Goal: Task Accomplishment & Management: Manage account settings

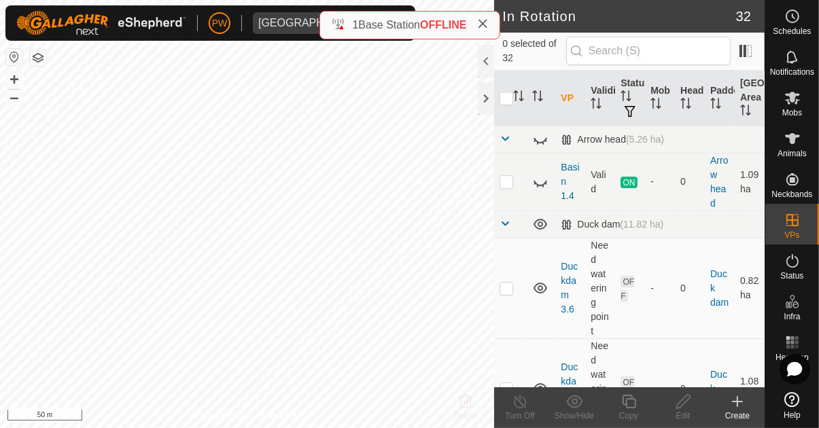
click at [488, 21] on icon at bounding box center [483, 23] width 11 height 11
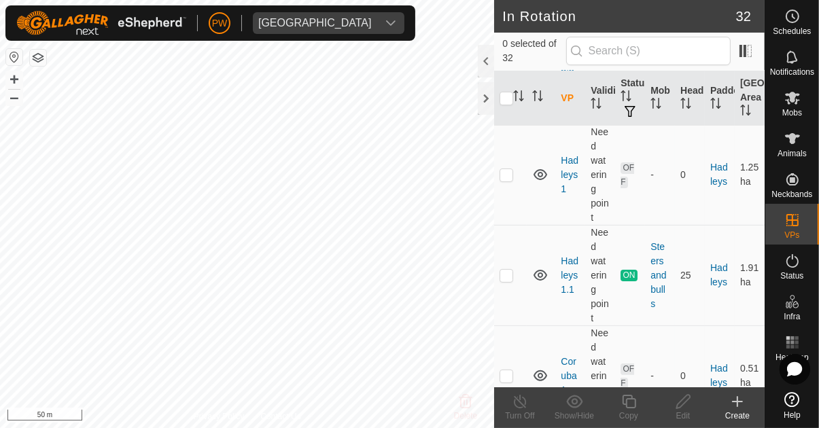
scroll to position [342, 0]
click at [512, 276] on p-checkbox at bounding box center [507, 275] width 14 height 11
checkbox input "true"
click at [633, 407] on icon at bounding box center [629, 402] width 17 height 16
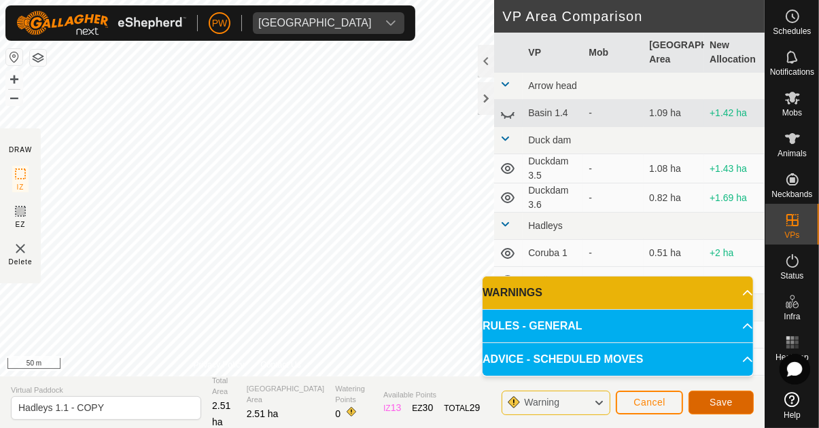
click at [722, 400] on span "Save" at bounding box center [721, 402] width 23 height 11
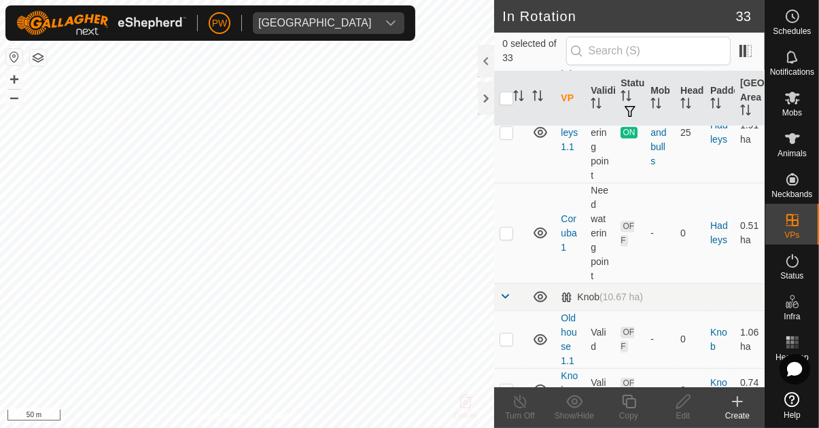
scroll to position [587, 0]
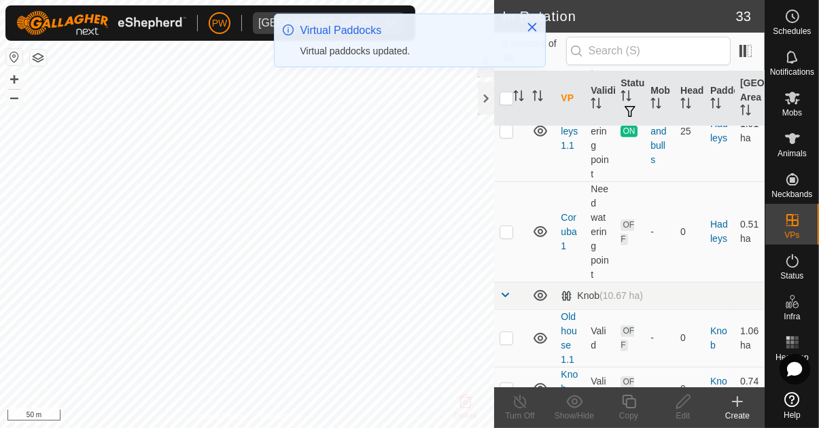
click at [795, 105] on icon at bounding box center [793, 98] width 16 height 16
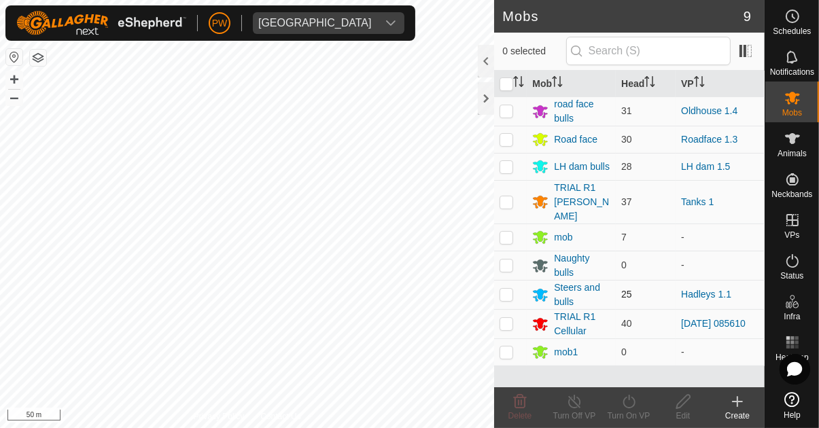
click at [507, 289] on p-checkbox at bounding box center [507, 294] width 14 height 11
checkbox input "true"
click at [634, 408] on icon at bounding box center [629, 402] width 17 height 16
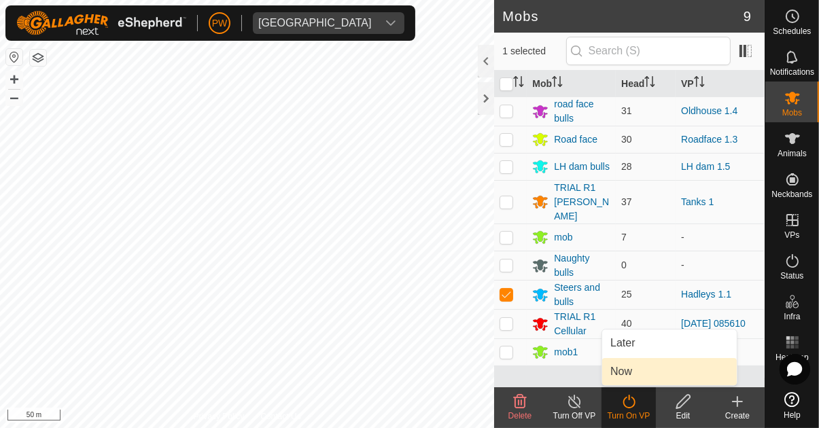
click at [644, 370] on link "Now" at bounding box center [669, 371] width 135 height 27
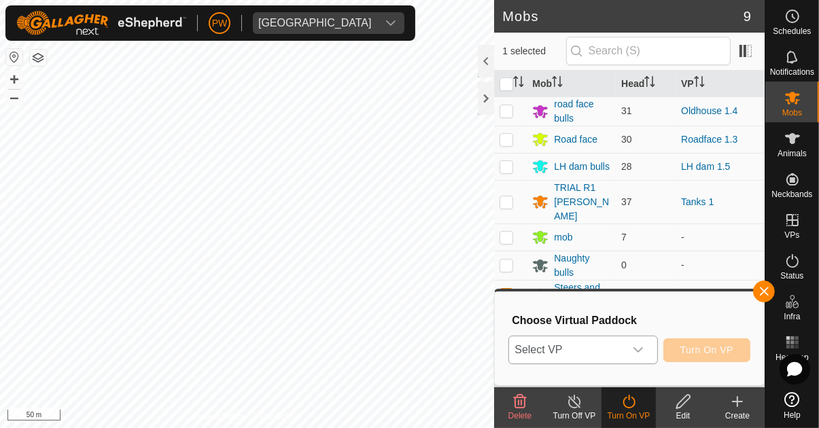
click at [643, 353] on icon "dropdown trigger" at bounding box center [638, 350] width 11 height 11
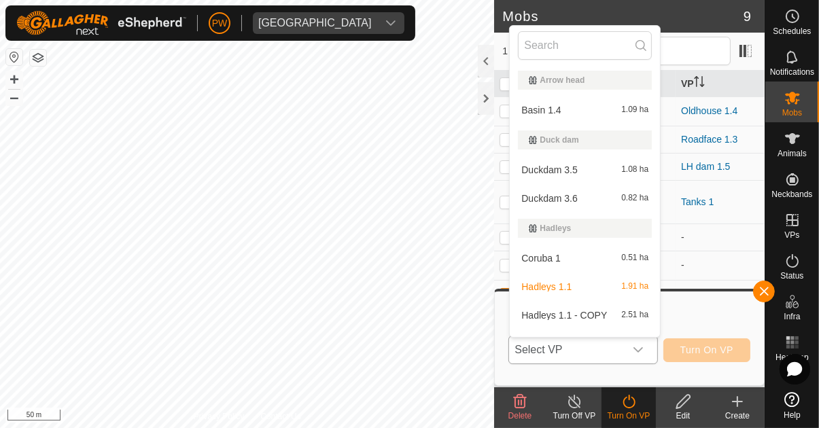
click at [595, 315] on span "Hadleys 1.1 - COPY" at bounding box center [565, 316] width 86 height 10
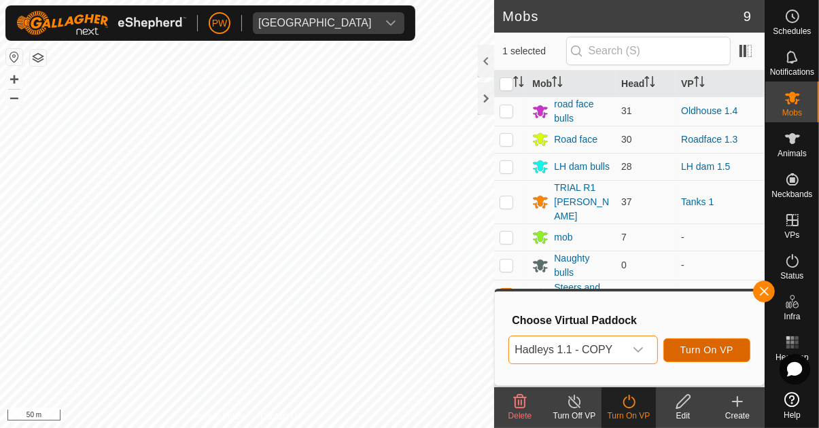
click at [711, 360] on button "Turn On VP" at bounding box center [707, 351] width 87 height 24
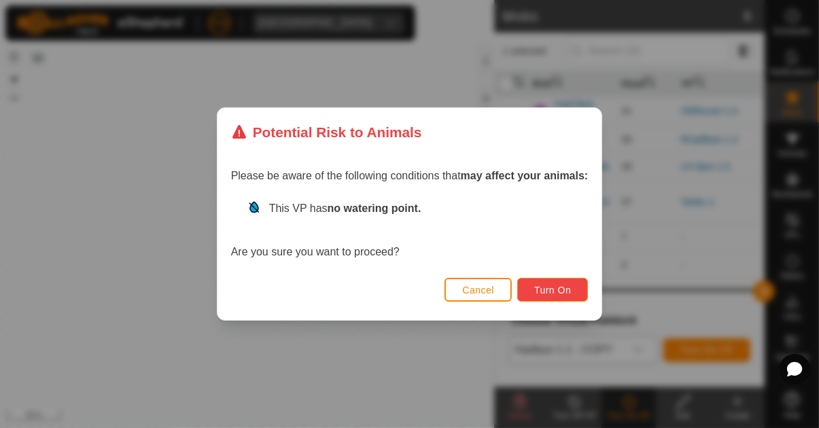
click at [565, 287] on span "Turn On" at bounding box center [552, 290] width 37 height 11
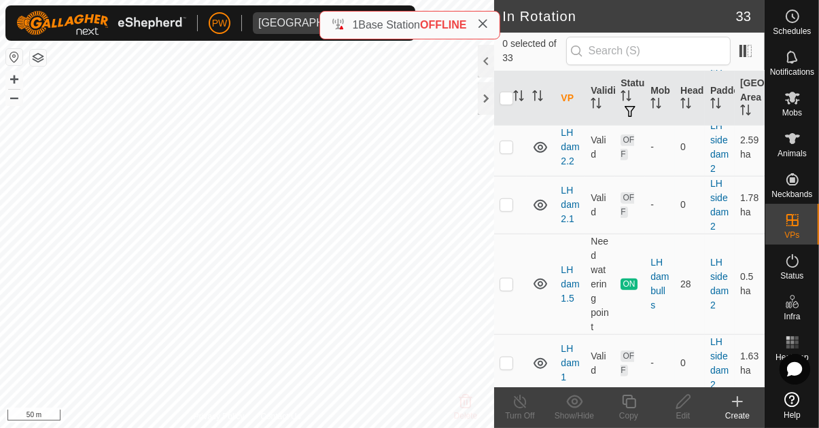
scroll to position [1125, 0]
click at [515, 281] on td at bounding box center [510, 282] width 33 height 101
checkbox input "true"
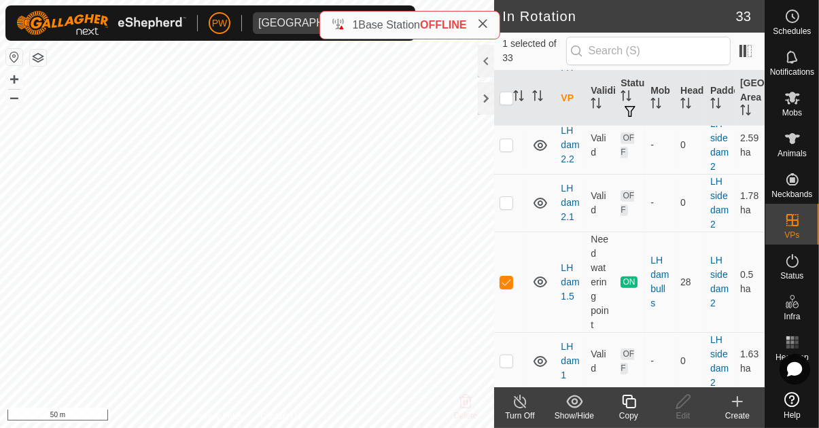
click at [628, 408] on icon at bounding box center [629, 402] width 14 height 14
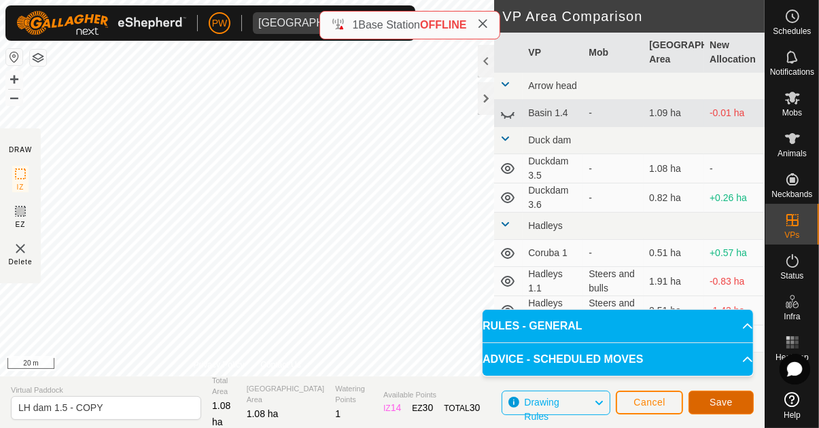
click at [726, 401] on span "Save" at bounding box center [721, 402] width 23 height 11
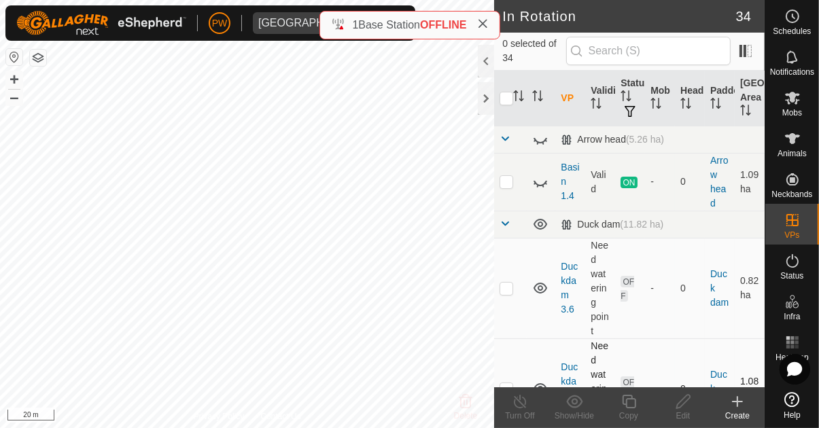
click at [643, 358] on td "OFF" at bounding box center [630, 389] width 30 height 101
click at [791, 106] on es-mob-svg-icon at bounding box center [793, 98] width 24 height 22
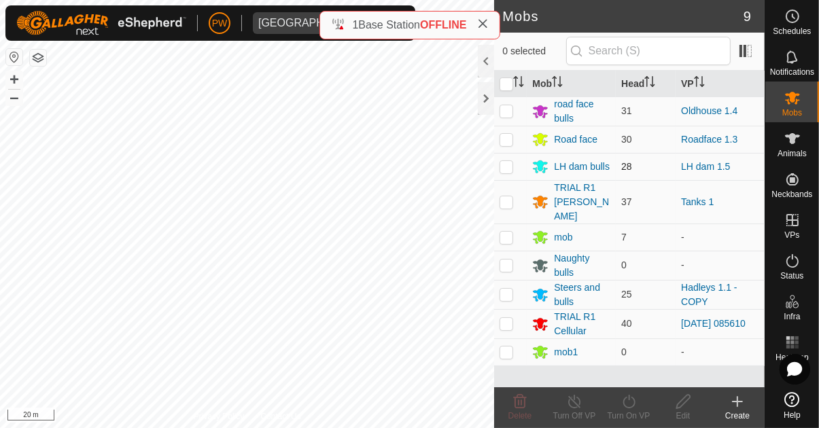
click at [507, 172] on p-tablecheckbox at bounding box center [507, 166] width 14 height 11
checkbox input "true"
click at [626, 410] on div "Turn On VP" at bounding box center [629, 416] width 54 height 12
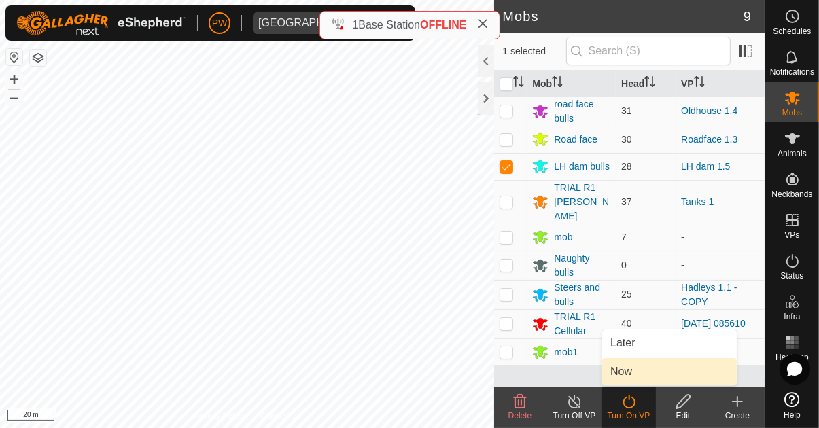
click at [644, 370] on link "Now" at bounding box center [669, 371] width 135 height 27
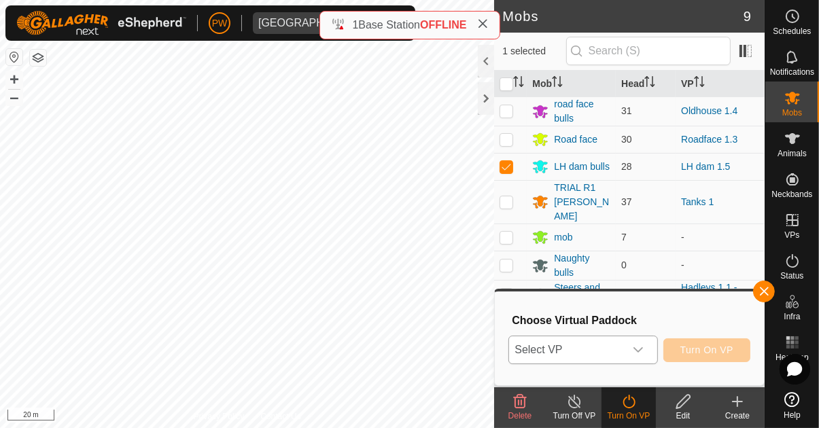
click at [651, 355] on div "dropdown trigger" at bounding box center [638, 350] width 27 height 27
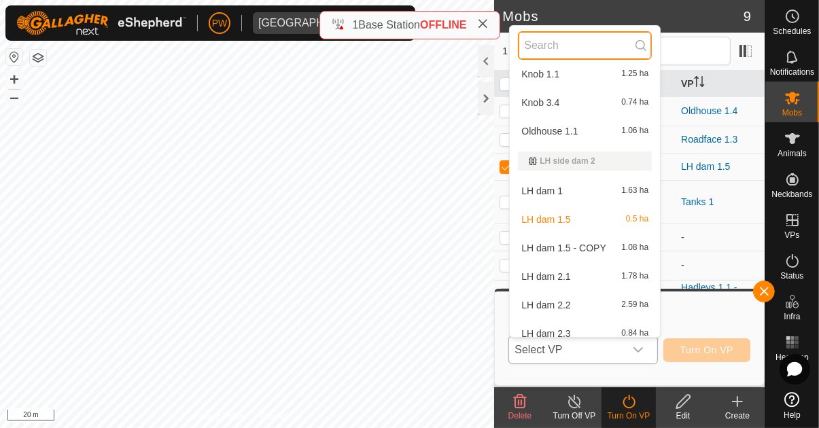
scroll to position [331, 0]
click at [587, 250] on span "LH dam 1.5 - COPY" at bounding box center [564, 247] width 85 height 10
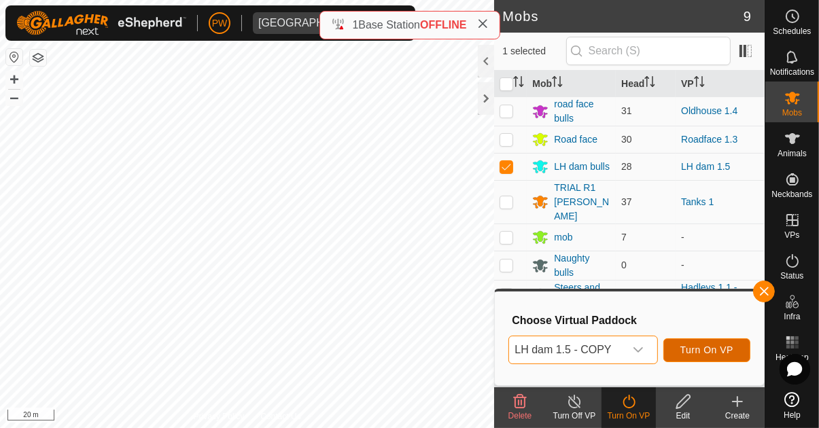
click at [723, 349] on span "Turn On VP" at bounding box center [707, 350] width 53 height 11
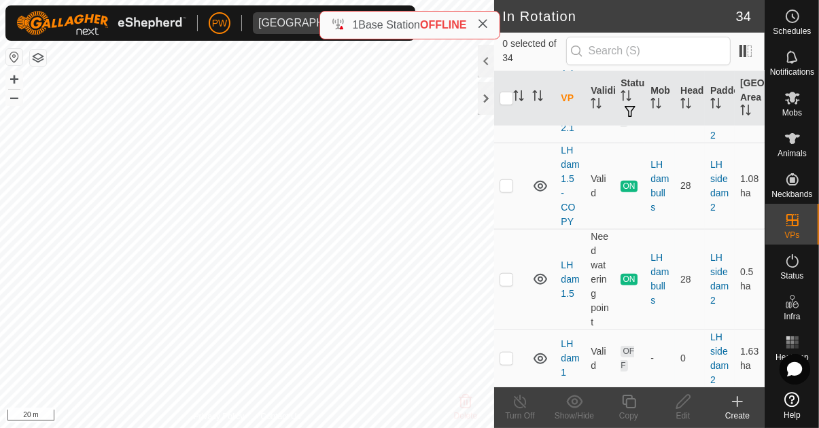
click at [740, 140] on td "1.78 ha" at bounding box center [750, 114] width 30 height 58
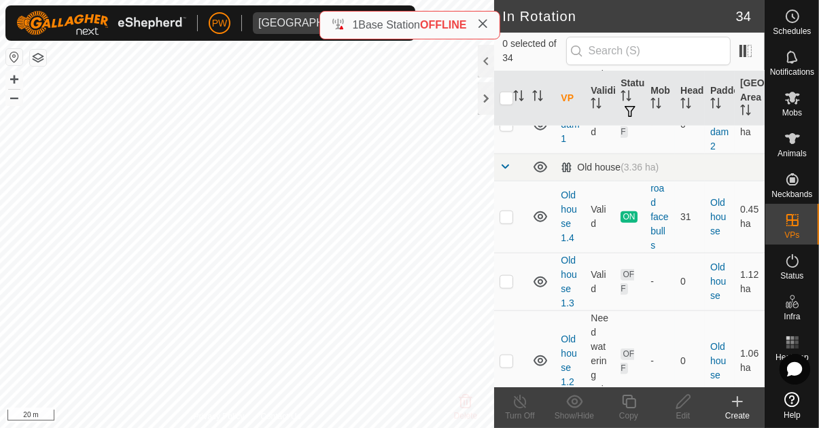
scroll to position [1446, 0]
click at [511, 213] on p-checkbox at bounding box center [507, 218] width 14 height 11
checkbox input "true"
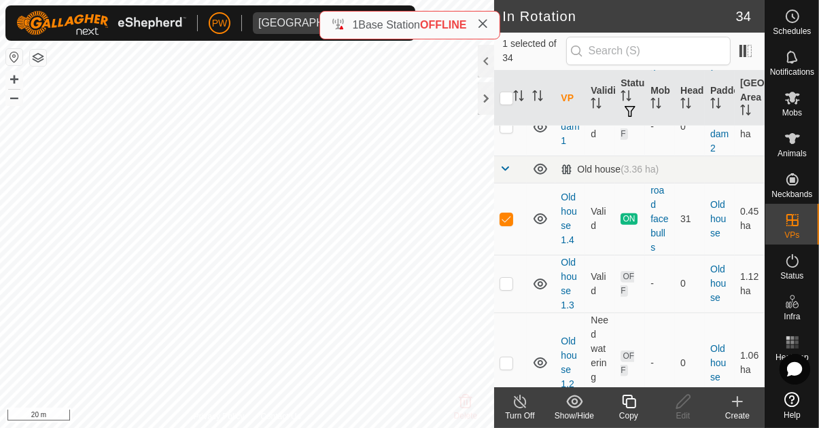
click at [634, 410] on div "Copy" at bounding box center [629, 416] width 54 height 12
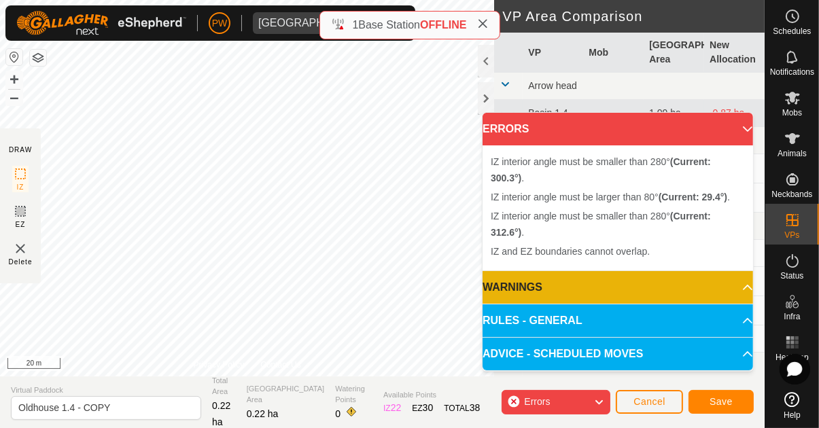
click at [430, 105] on div "IZ interior angle must be larger than 80° (Current: 29.5°) ." at bounding box center [430, 105] width 0 height 0
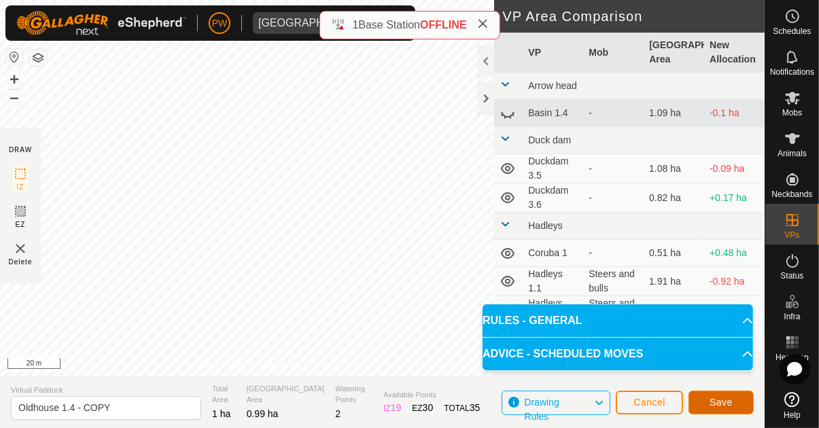
click at [715, 397] on span "Save" at bounding box center [721, 402] width 23 height 11
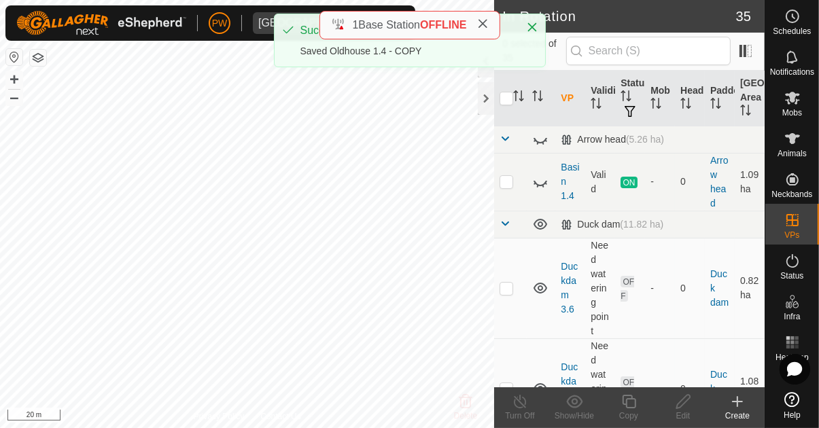
click at [784, 109] on span "Mobs" at bounding box center [793, 113] width 20 height 8
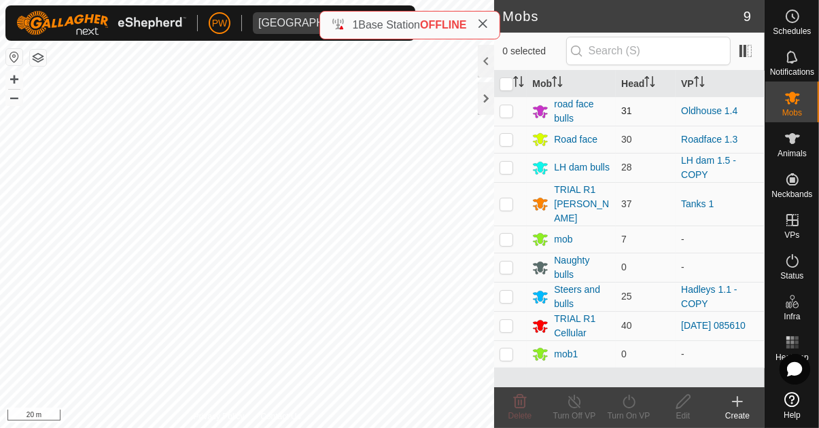
click at [509, 112] on p-checkbox at bounding box center [507, 110] width 14 height 11
checkbox input "true"
click at [630, 411] on div "Turn On VP" at bounding box center [629, 416] width 54 height 12
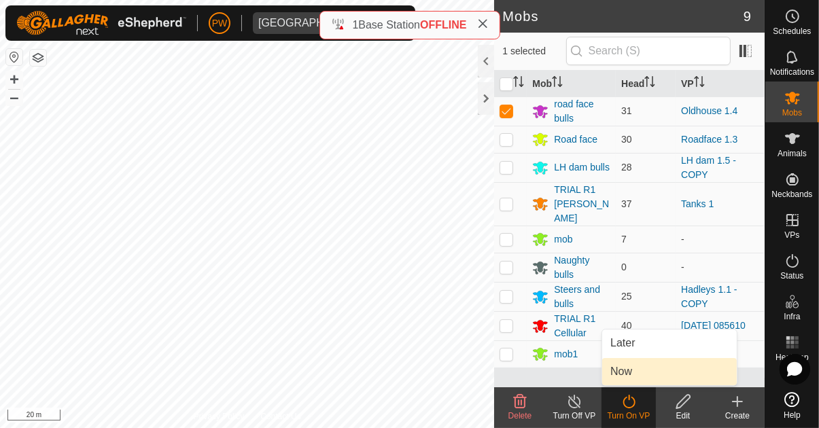
click at [638, 373] on link "Now" at bounding box center [669, 371] width 135 height 27
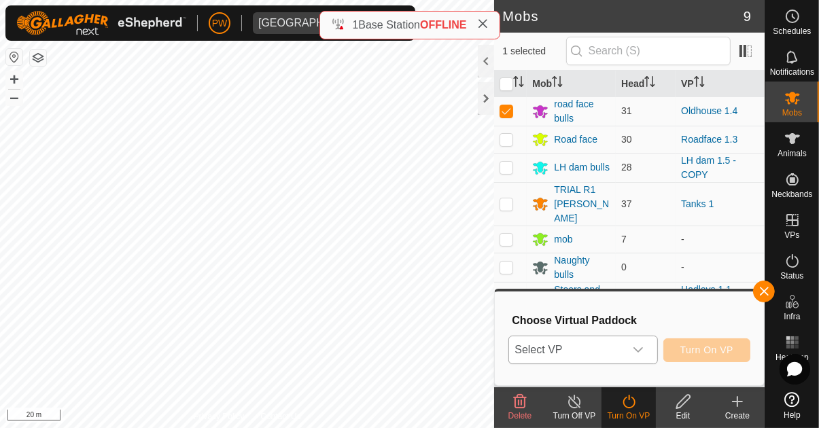
click at [640, 349] on icon "dropdown trigger" at bounding box center [638, 350] width 11 height 11
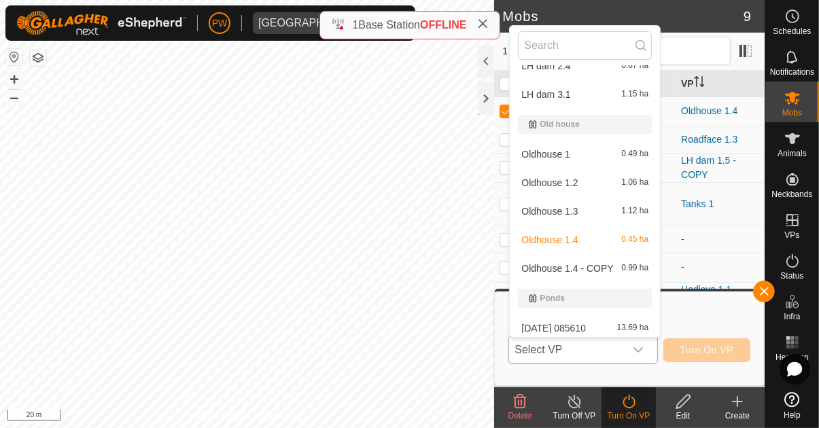
scroll to position [631, 0]
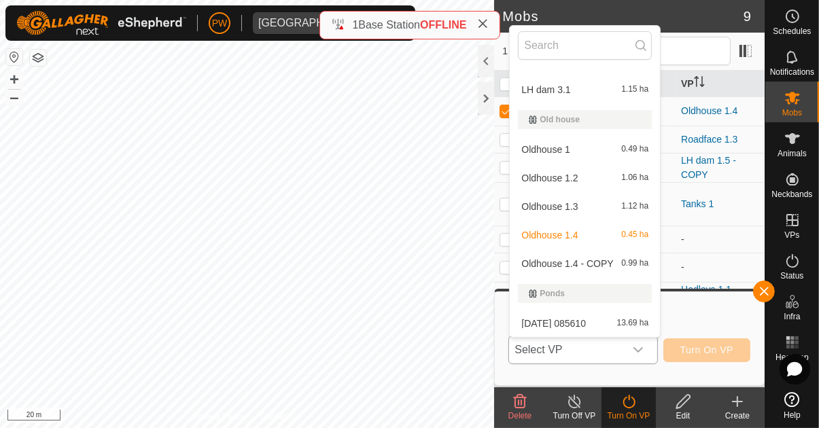
click at [604, 266] on span "Oldhouse 1.4 - COPY" at bounding box center [568, 264] width 92 height 10
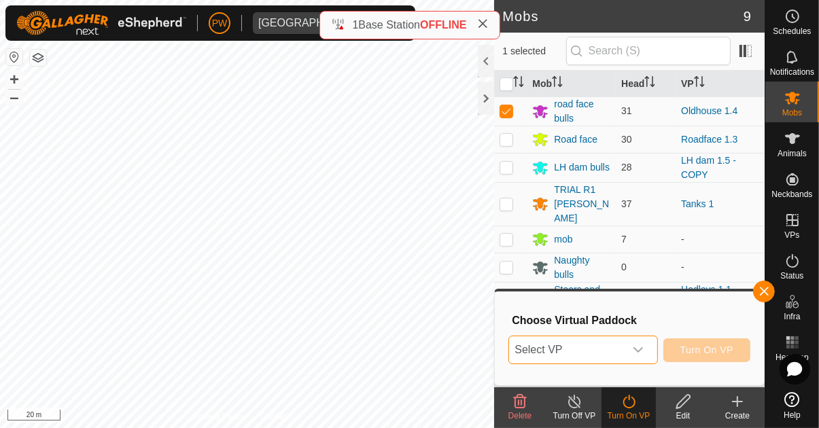
click at [643, 352] on icon "dropdown trigger" at bounding box center [638, 350] width 11 height 11
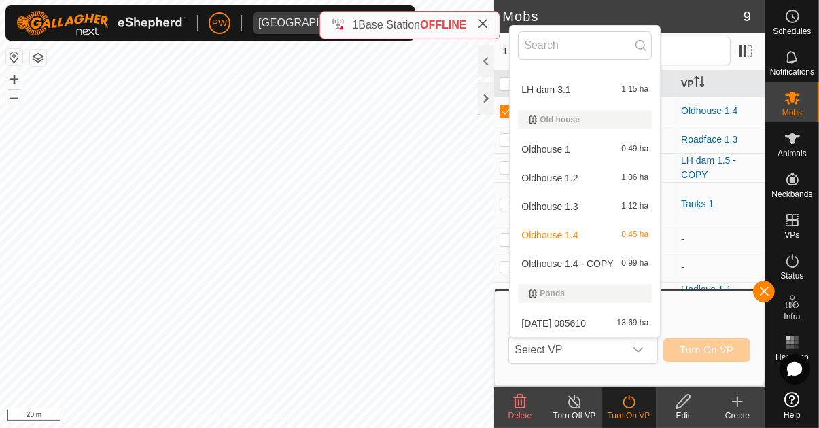
click at [598, 263] on span "Oldhouse 1.4 - COPY" at bounding box center [568, 264] width 92 height 10
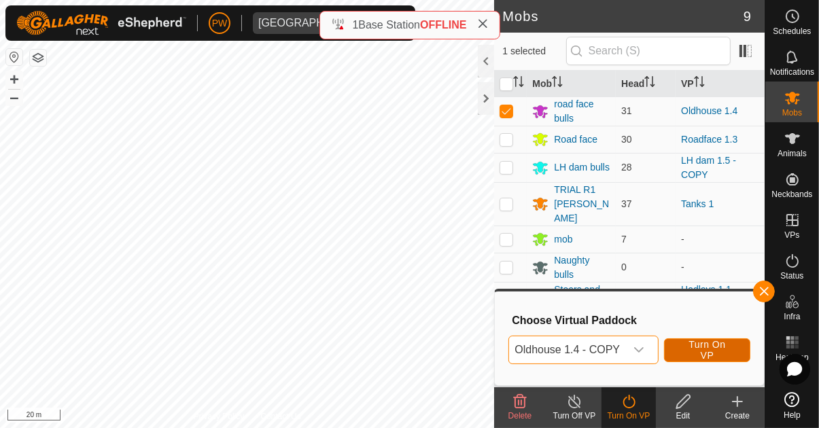
click at [712, 349] on span "Turn On VP" at bounding box center [707, 350] width 52 height 22
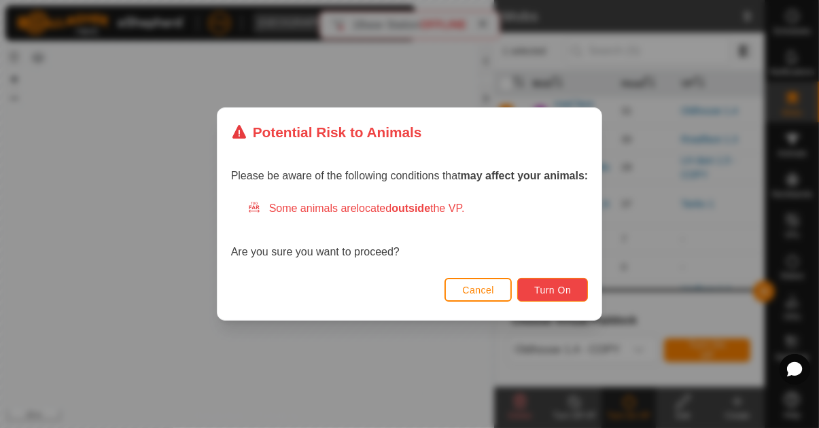
click at [544, 295] on span "Turn On" at bounding box center [552, 290] width 37 height 11
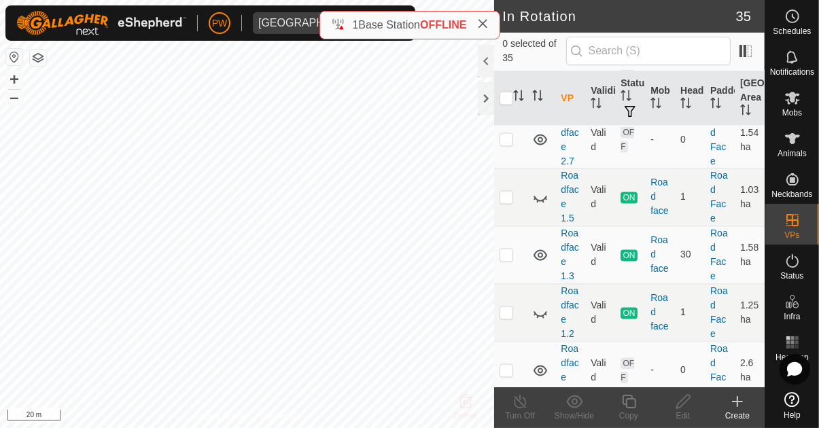
scroll to position [2219, 0]
click at [508, 252] on p-checkbox at bounding box center [507, 257] width 14 height 11
checkbox input "true"
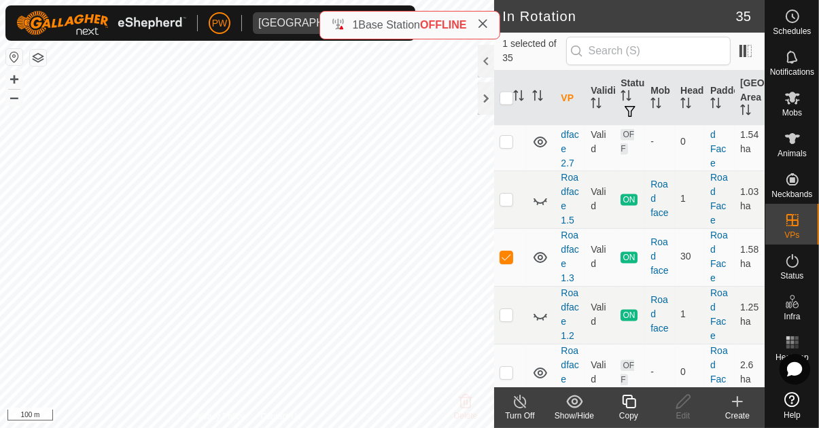
click at [624, 411] on div "Copy" at bounding box center [629, 416] width 54 height 12
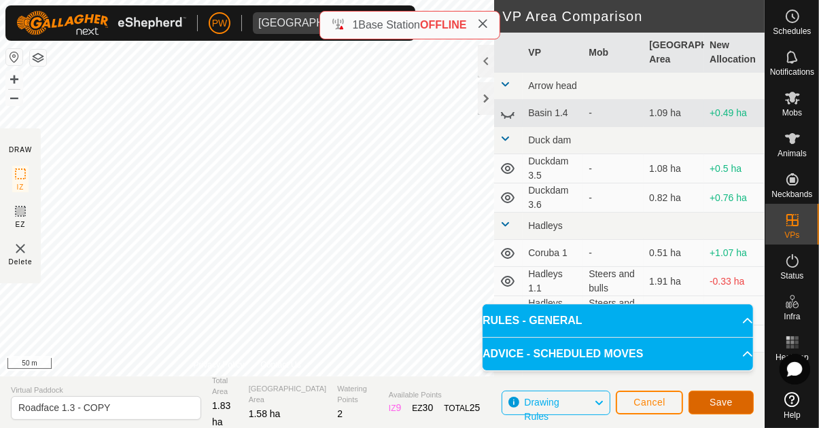
click at [715, 400] on span "Save" at bounding box center [721, 402] width 23 height 11
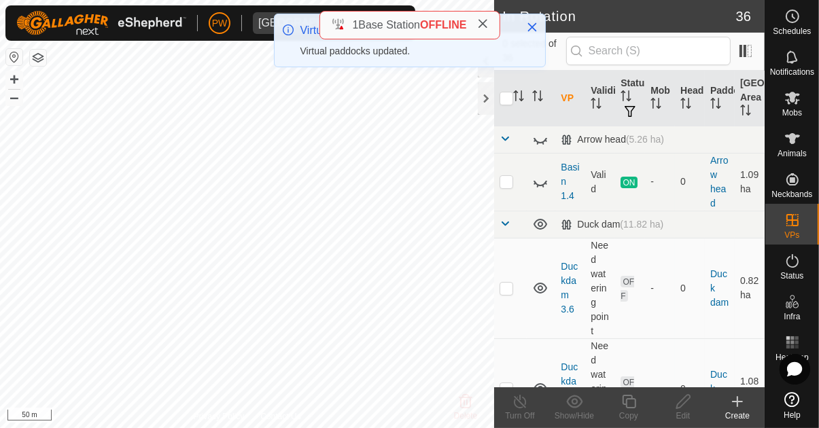
click at [789, 102] on icon at bounding box center [792, 98] width 15 height 13
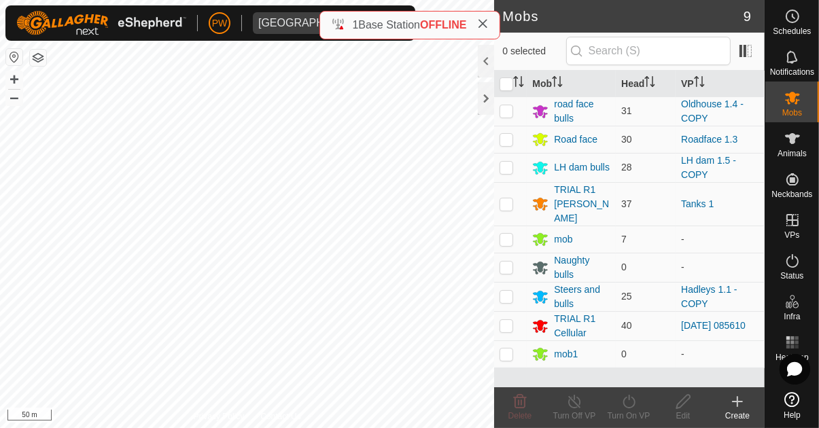
click at [484, 24] on icon at bounding box center [483, 23] width 11 height 11
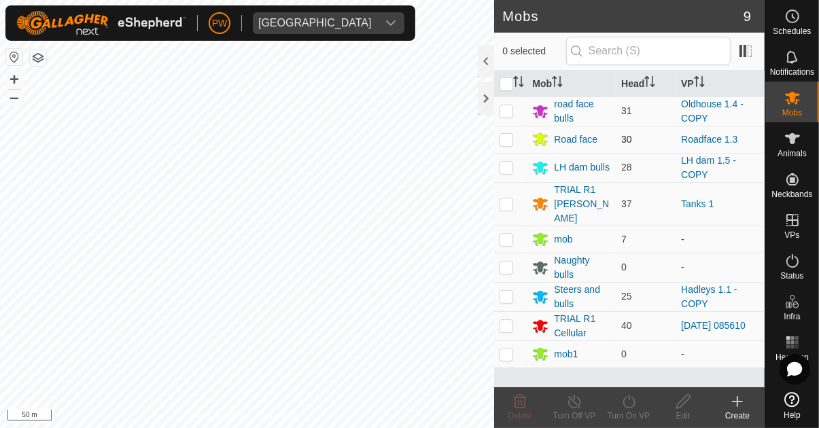
click at [509, 145] on p-tablecheckbox at bounding box center [507, 139] width 14 height 11
checkbox input "true"
click at [631, 412] on div "Turn On VP" at bounding box center [629, 416] width 54 height 12
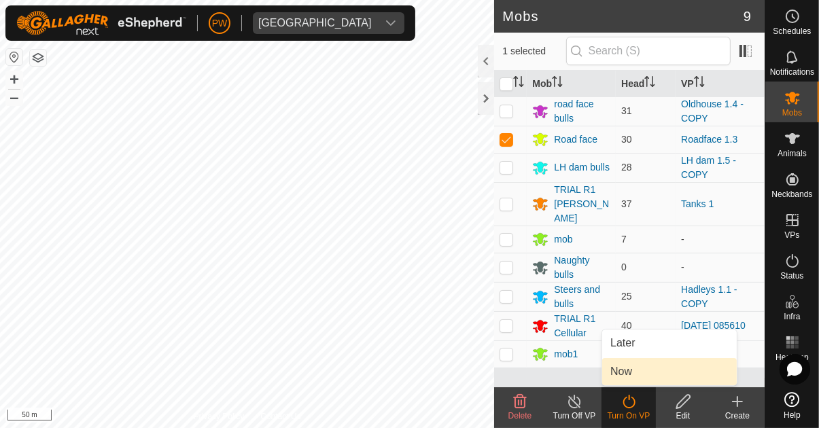
click at [634, 373] on link "Now" at bounding box center [669, 371] width 135 height 27
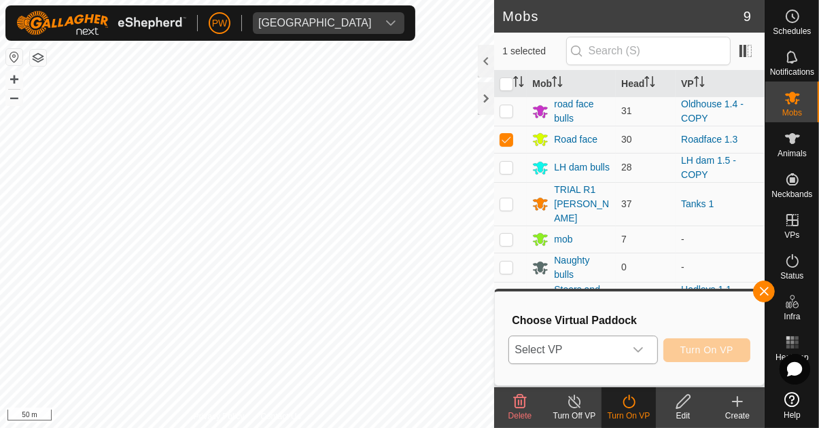
click at [642, 354] on icon "dropdown trigger" at bounding box center [638, 350] width 11 height 11
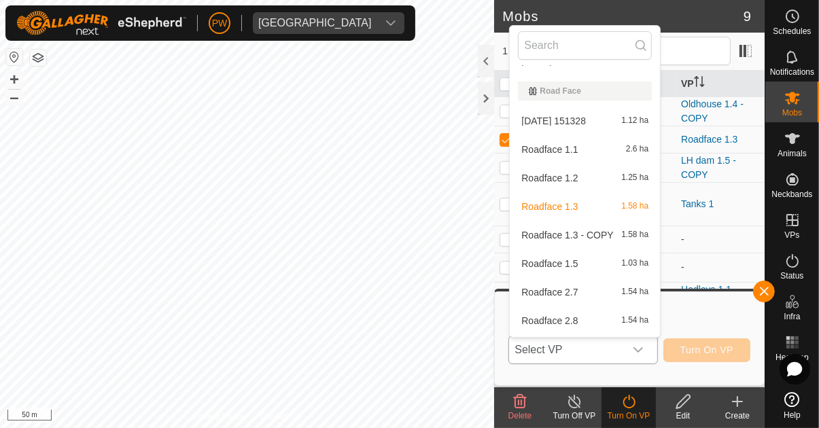
scroll to position [923, 0]
click at [604, 205] on span "Roadface 1.3 - COPY" at bounding box center [568, 206] width 92 height 10
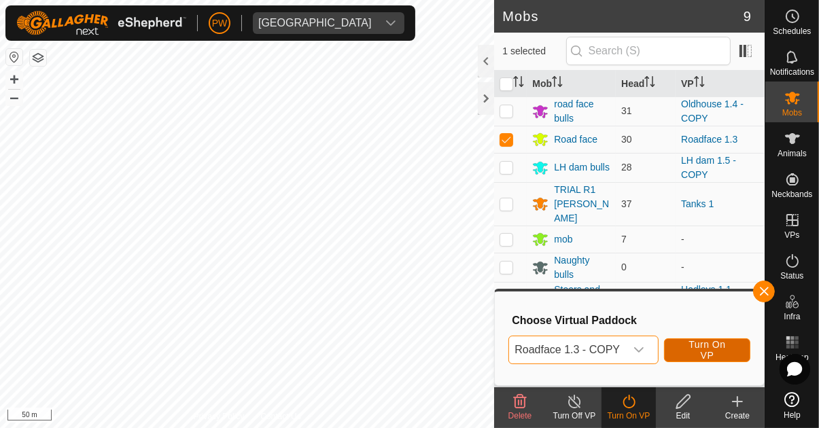
click at [711, 349] on span "Turn On VP" at bounding box center [707, 350] width 52 height 22
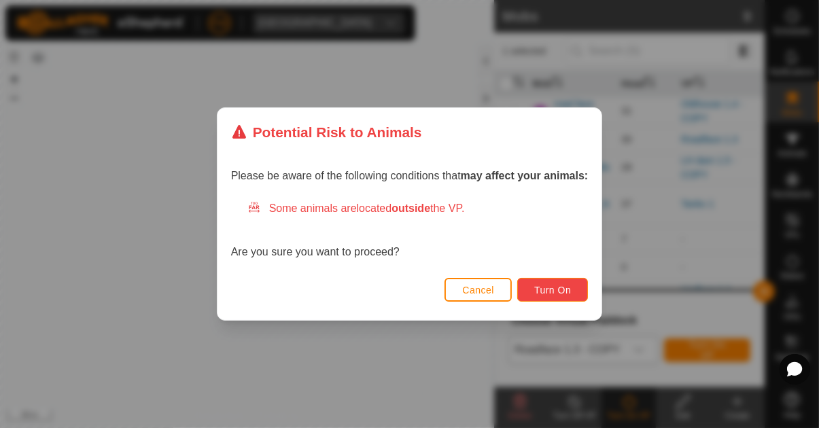
click at [549, 290] on span "Turn On" at bounding box center [552, 290] width 37 height 11
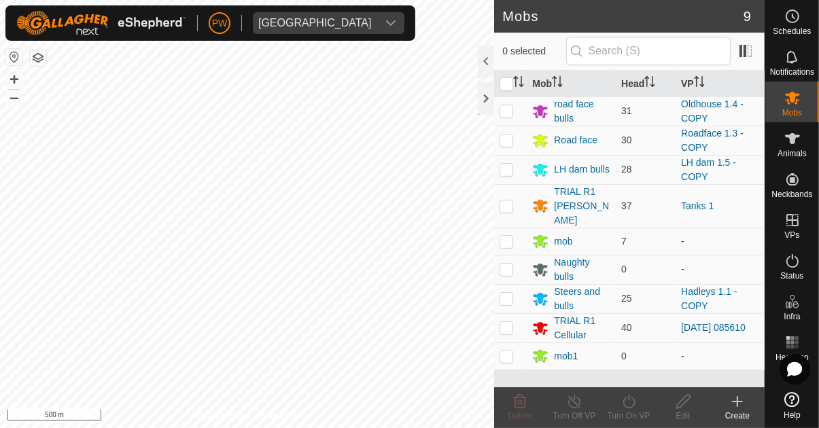
click at [795, 68] on span "Notifications" at bounding box center [792, 72] width 44 height 8
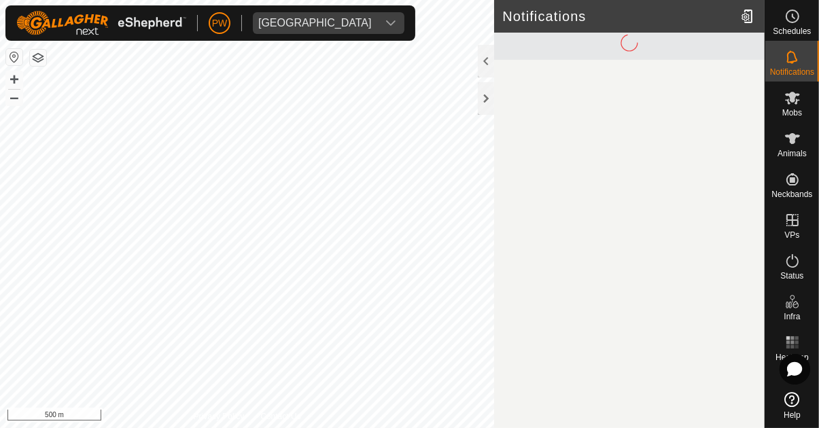
click at [802, 26] on es-schedule-vp-svg-icon at bounding box center [793, 16] width 24 height 22
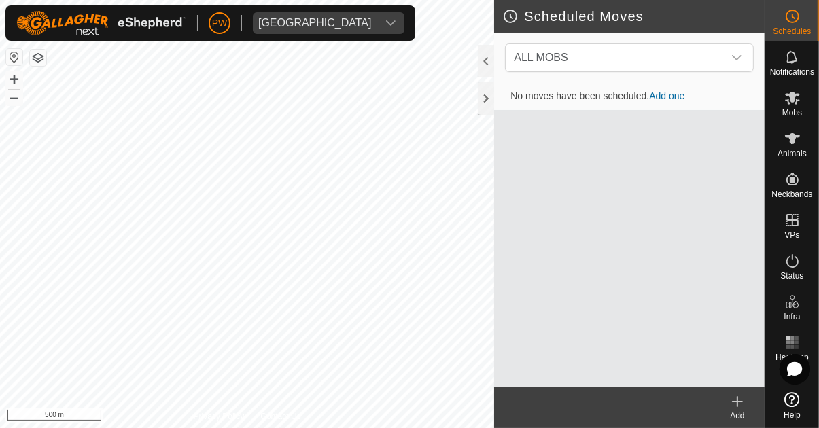
click at [798, 65] on icon at bounding box center [793, 57] width 16 height 16
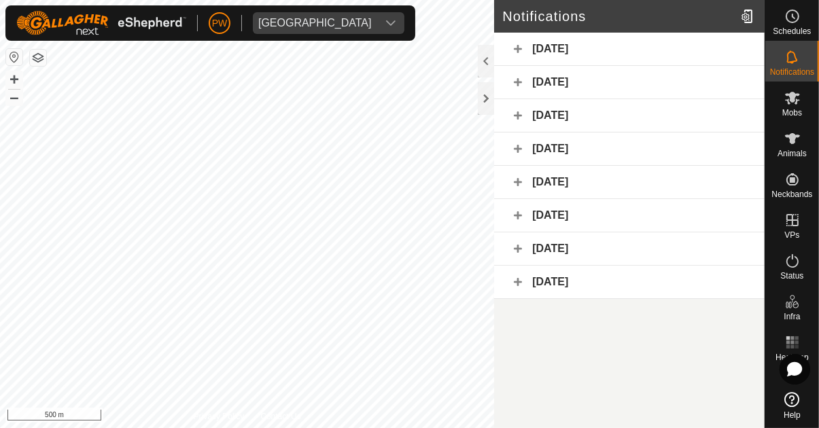
click at [597, 52] on div "[DATE]" at bounding box center [629, 49] width 271 height 33
